Goal: Go to known website: Access a specific website the user already knows

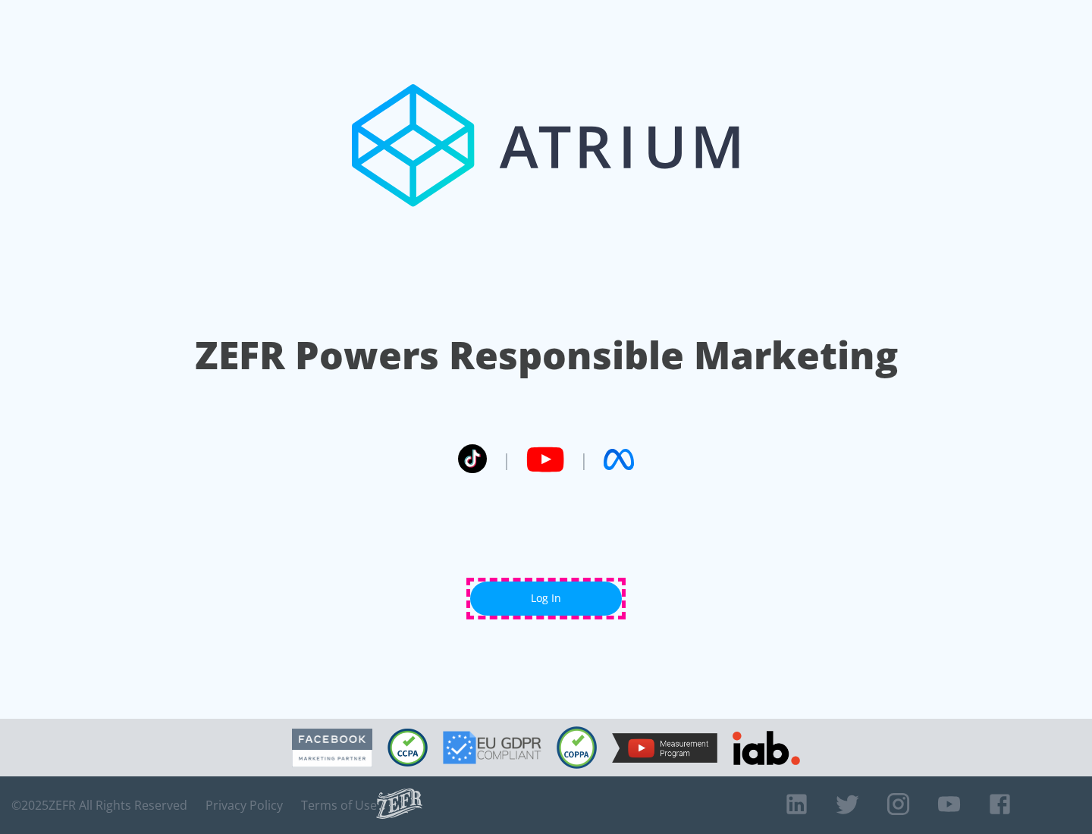
click at [546, 598] on link "Log In" at bounding box center [546, 599] width 152 height 34
